Goal: Find specific page/section: Find specific page/section

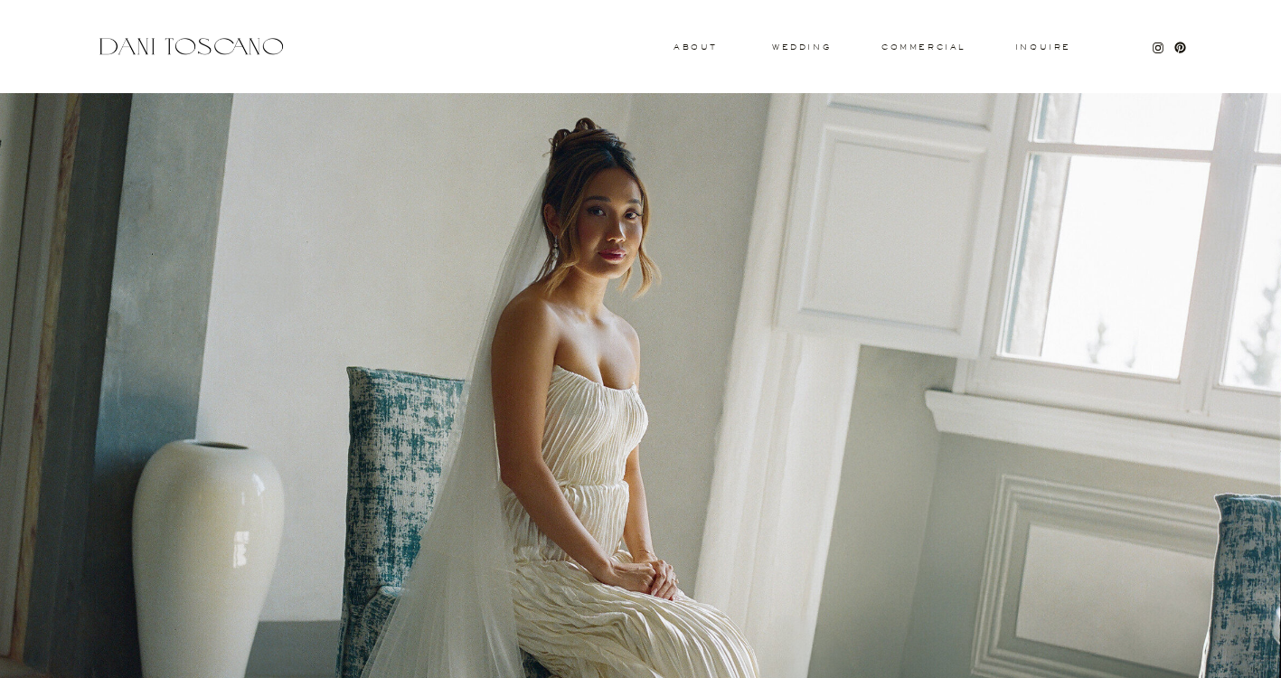
click at [707, 45] on h3 "About" at bounding box center [693, 46] width 40 height 6
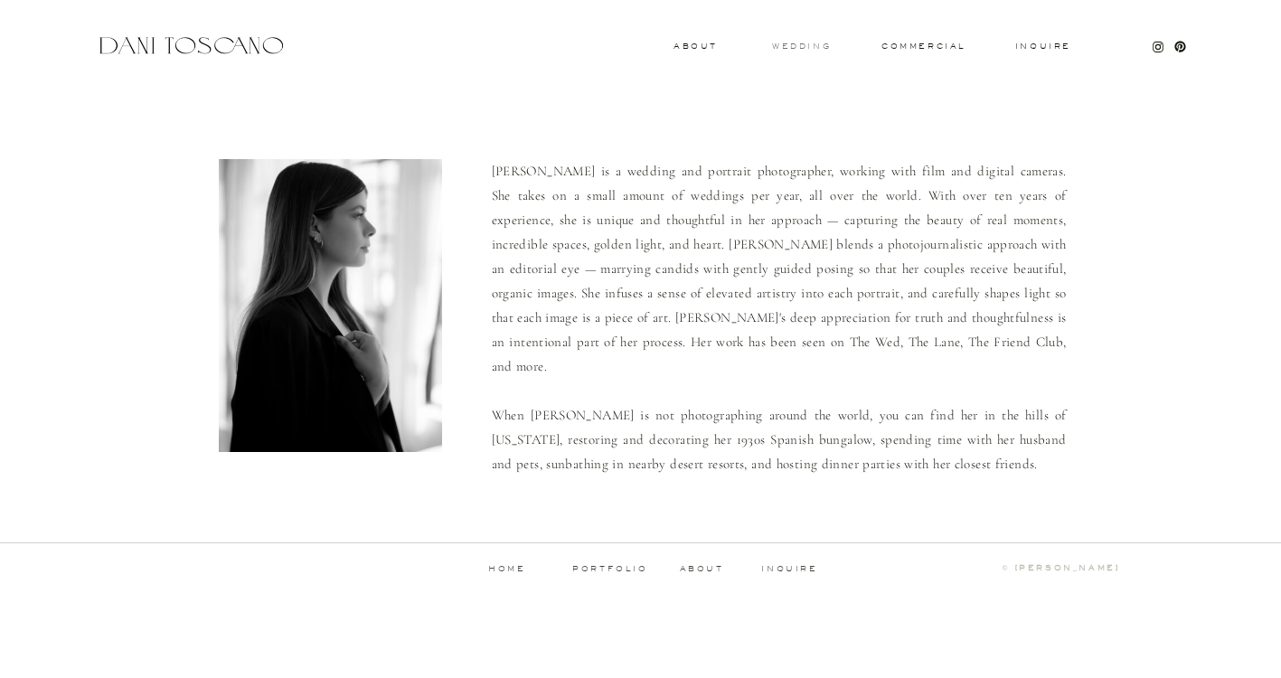
click at [817, 49] on h3 "wedding" at bounding box center [801, 45] width 59 height 6
